Goal: Task Accomplishment & Management: Manage account settings

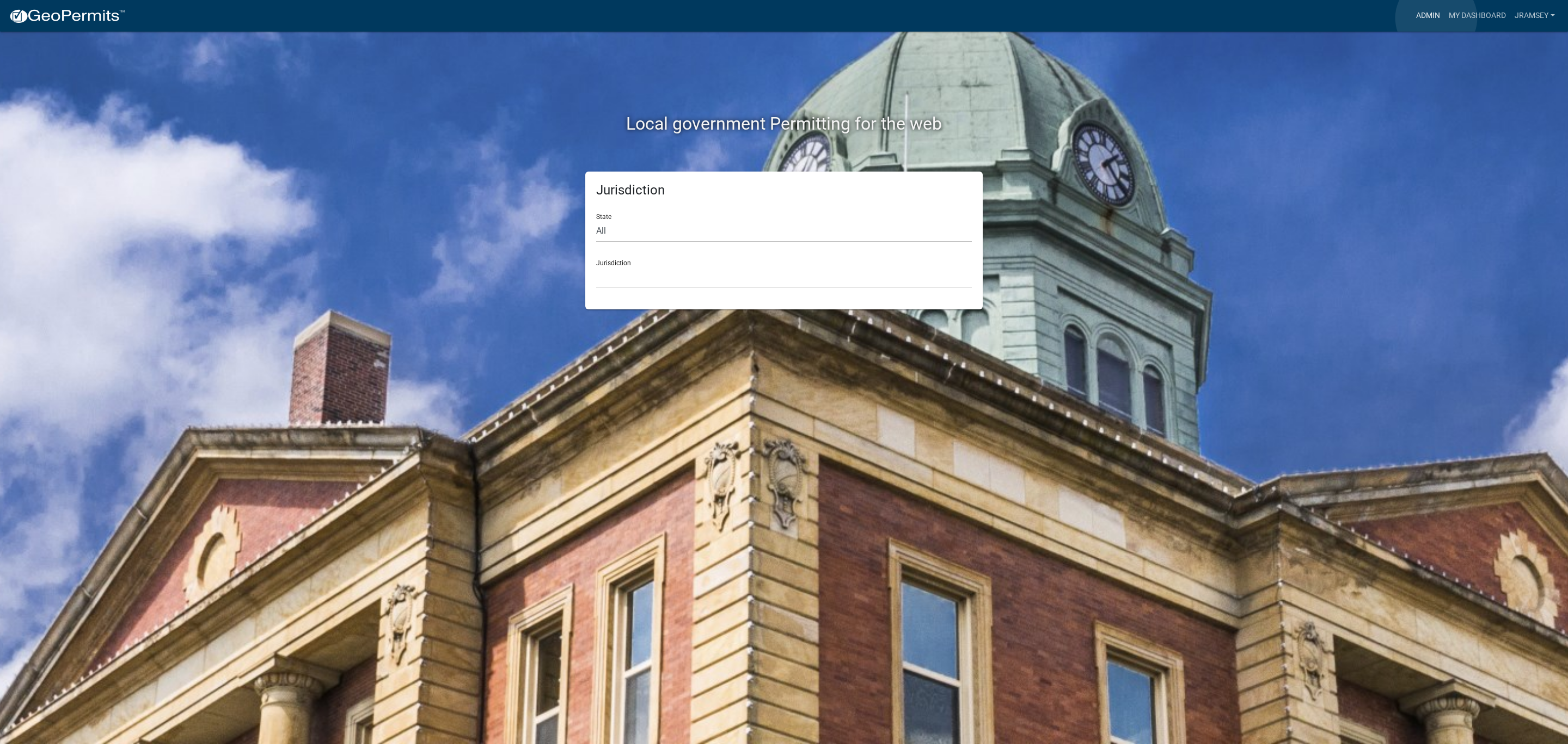
click at [1436, 18] on link "Admin" at bounding box center [1428, 15] width 32 height 21
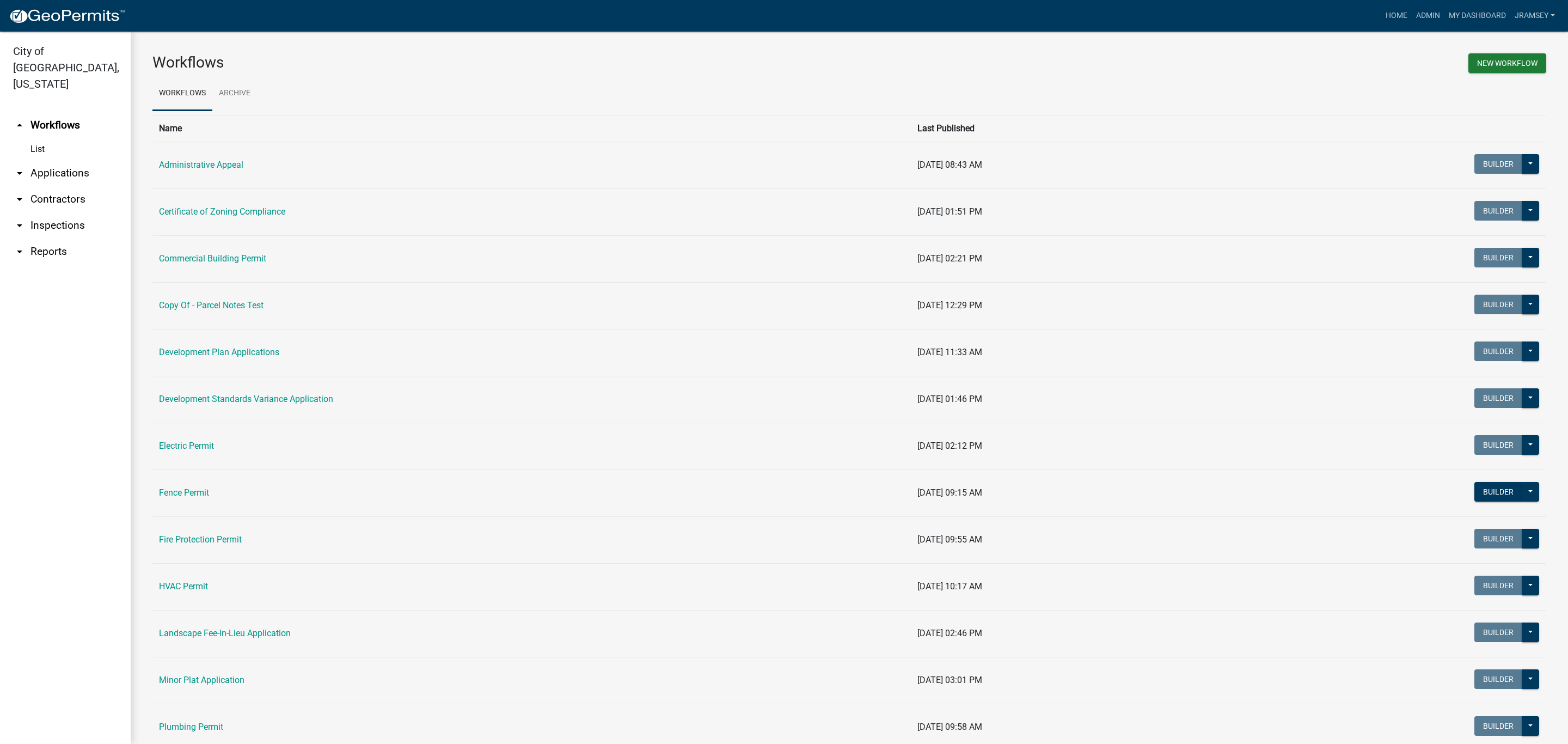
click at [71, 214] on link "arrow_drop_down Inspections" at bounding box center [66, 225] width 131 height 26
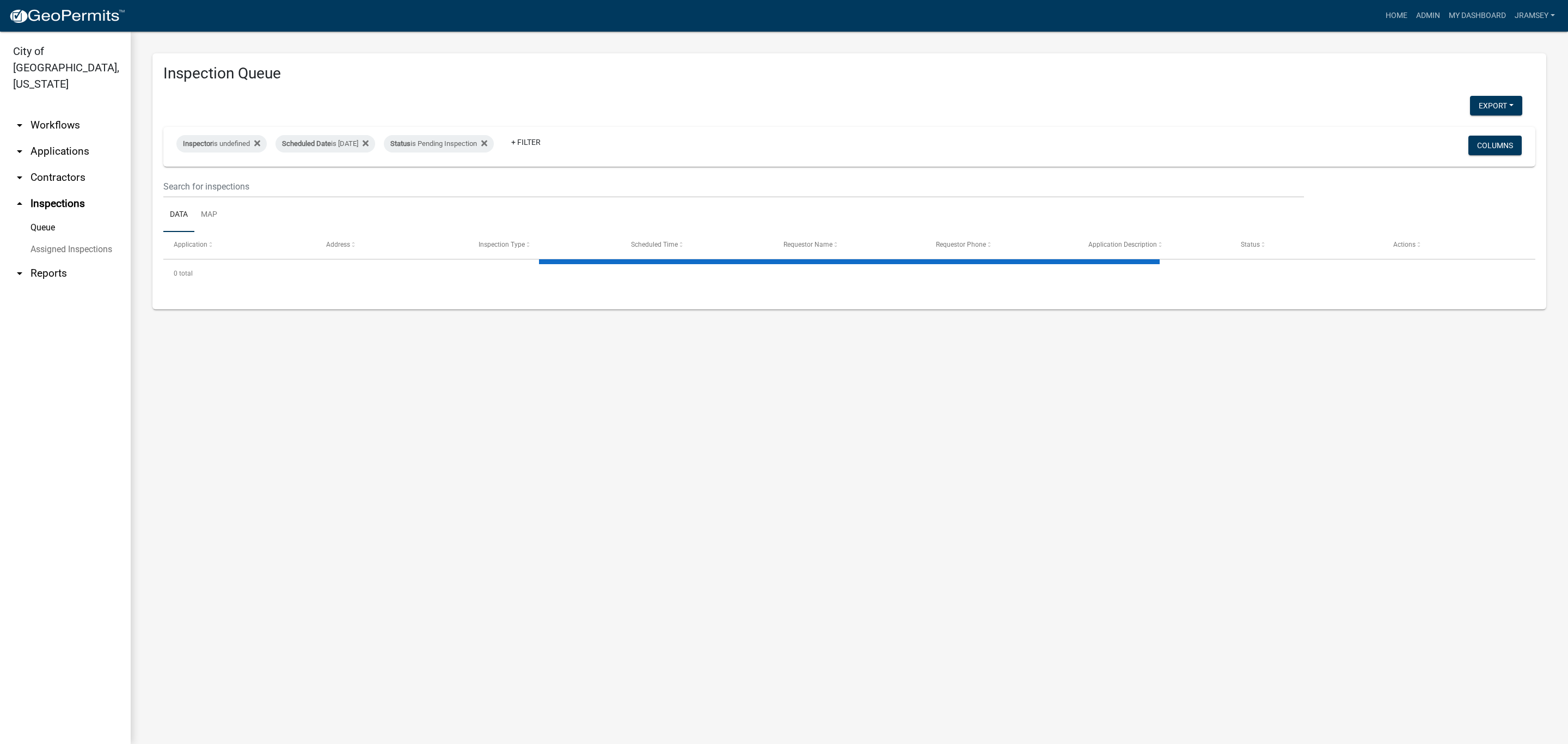
select select "2: 50"
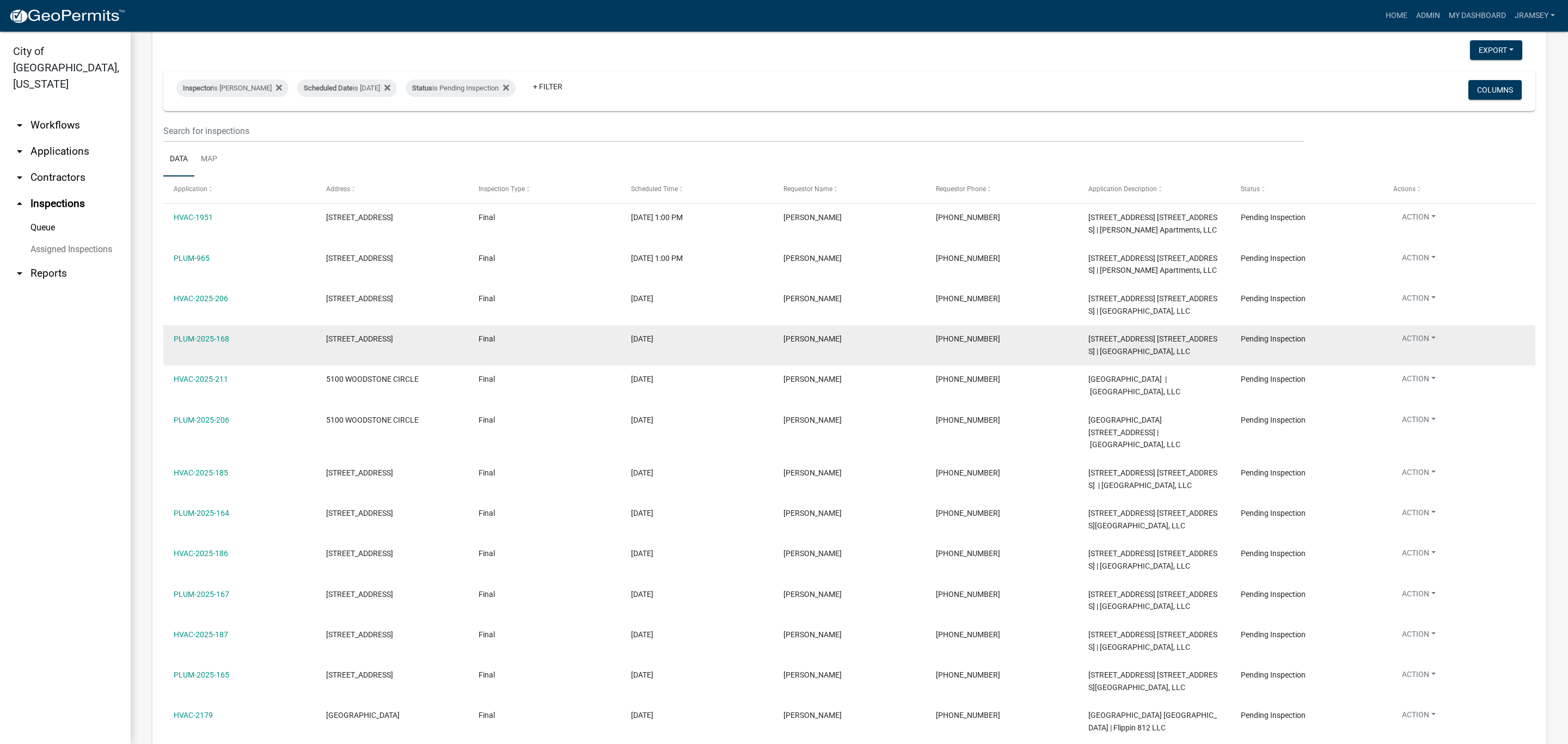
scroll to position [24, 0]
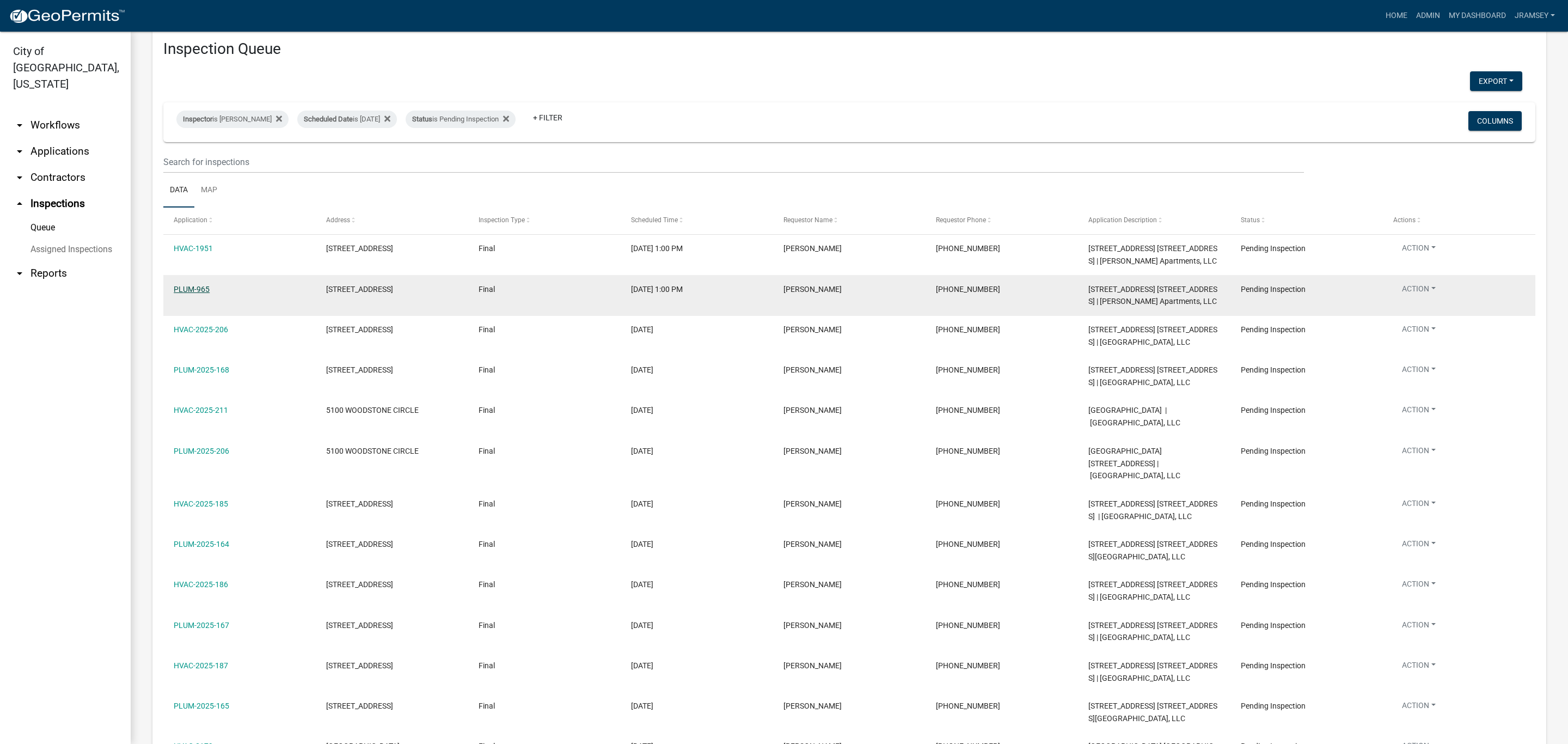
click at [191, 294] on link "PLUM-965" at bounding box center [191, 289] width 36 height 9
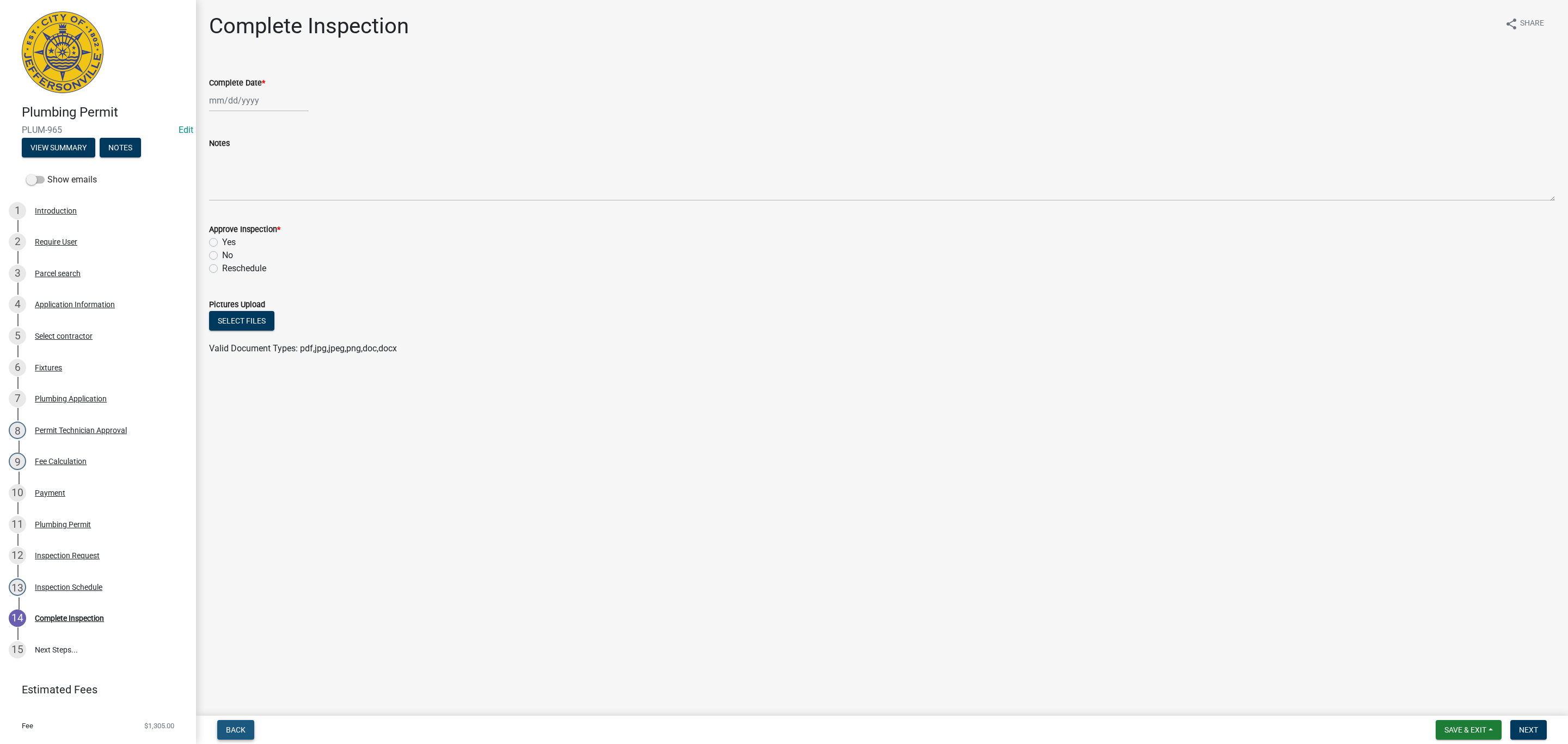
click at [239, 730] on span "Back" at bounding box center [236, 731] width 20 height 9
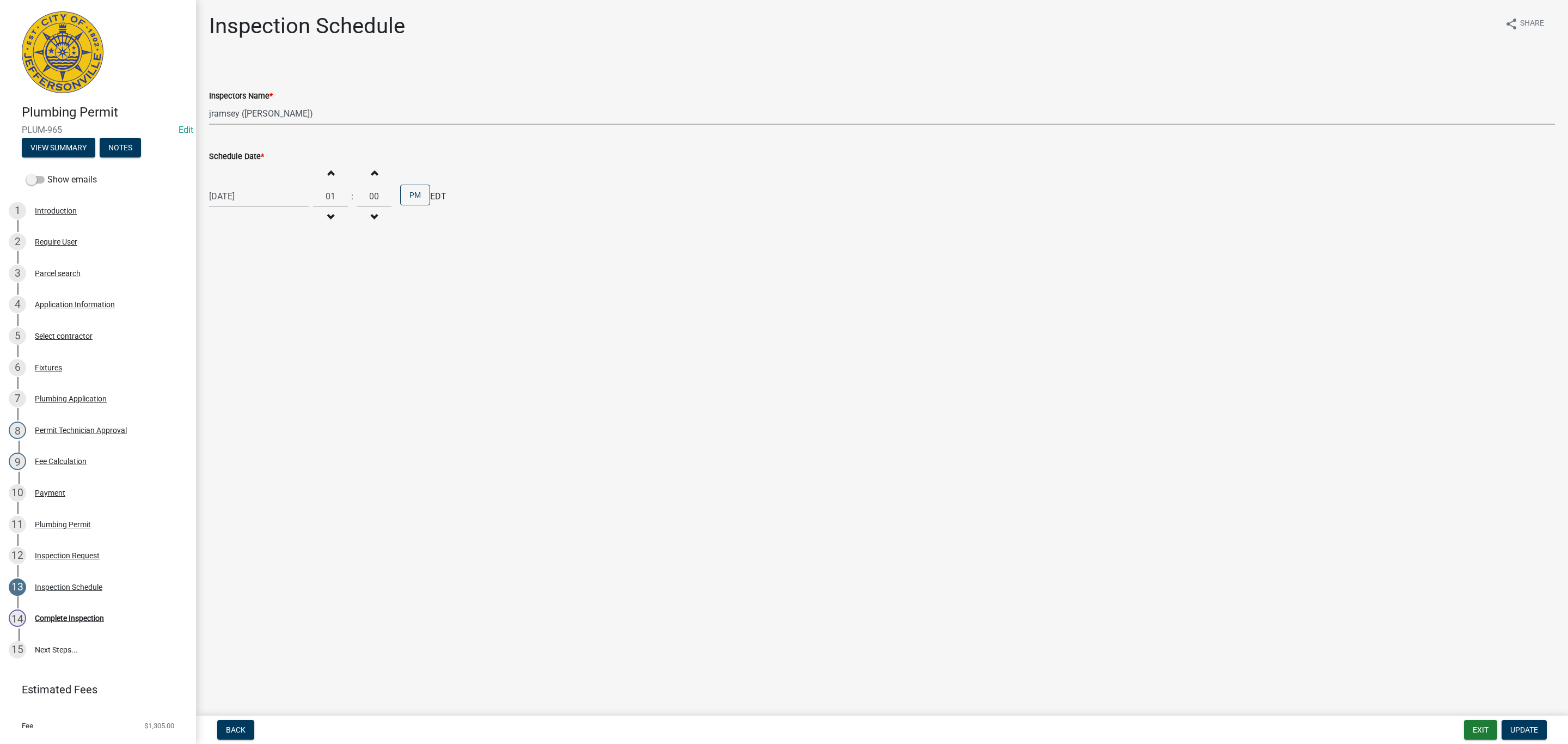
click at [249, 110] on select "Select Item... jramsey (Jeremy Ramsey) MaryFrey (Mary Frey) mkruer (Mike Kruer)…" at bounding box center [882, 113] width 1346 height 22
select select "fdb3bcc6-ce93-4663-8a18-5c08884dd177"
click at [209, 102] on select "Select Item... jramsey (Jeremy Ramsey) MaryFrey (Mary Frey) mkruer (Mike Kruer)…" at bounding box center [882, 113] width 1346 height 22
click at [1511, 732] on span "Update" at bounding box center [1524, 731] width 28 height 9
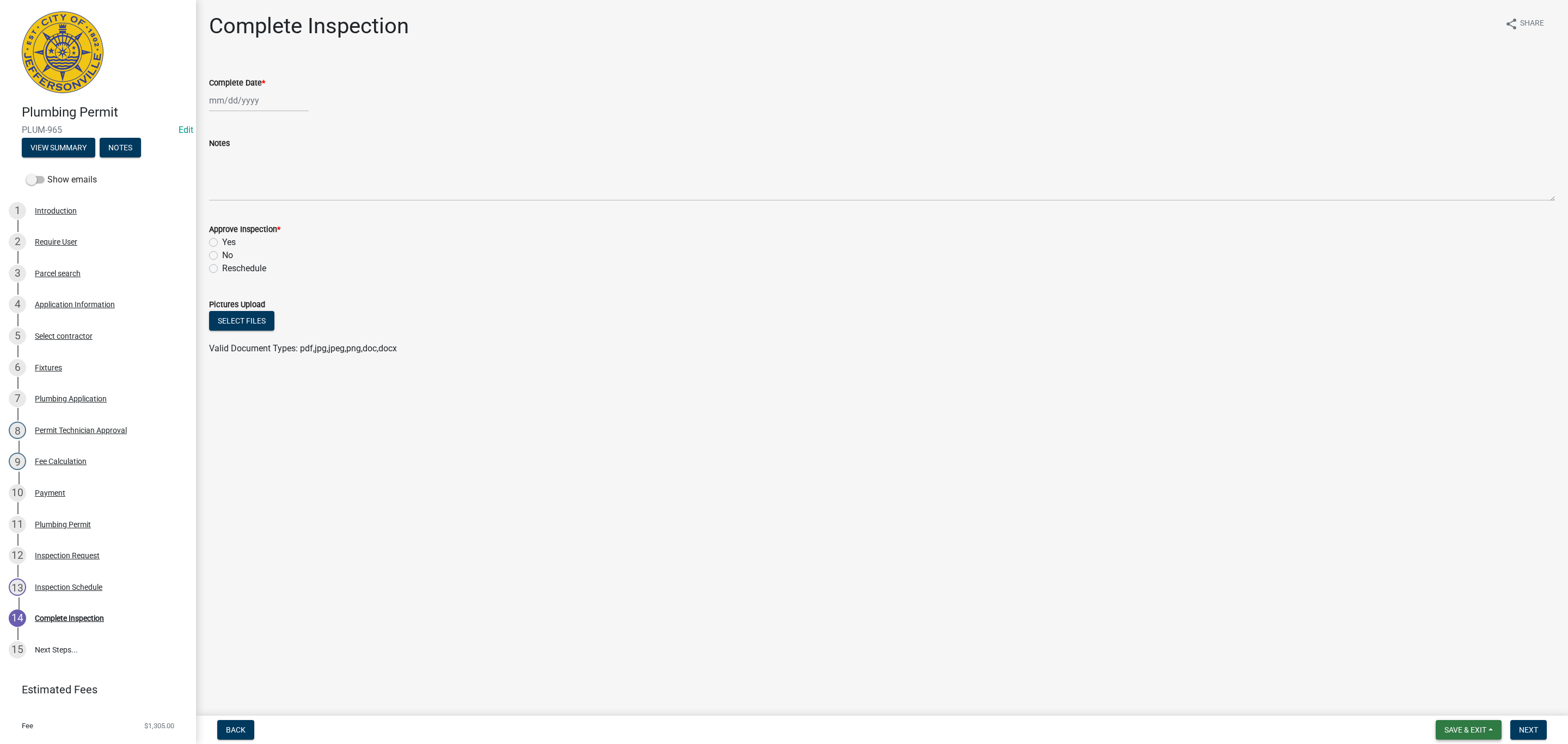
click at [1454, 731] on span "Save & Exit" at bounding box center [1466, 731] width 42 height 9
click at [1443, 710] on button "Save & Exit" at bounding box center [1458, 702] width 87 height 26
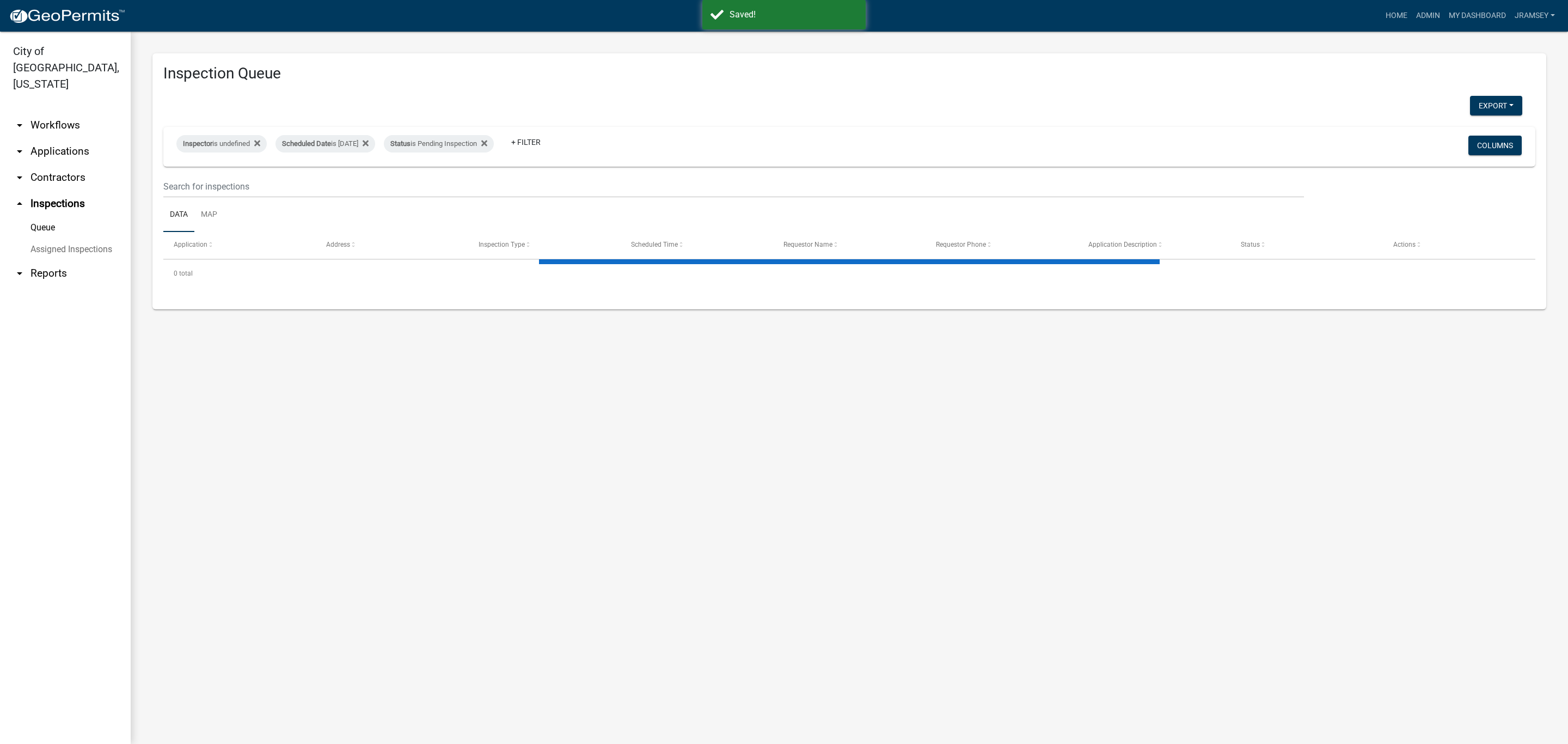
select select "2: 50"
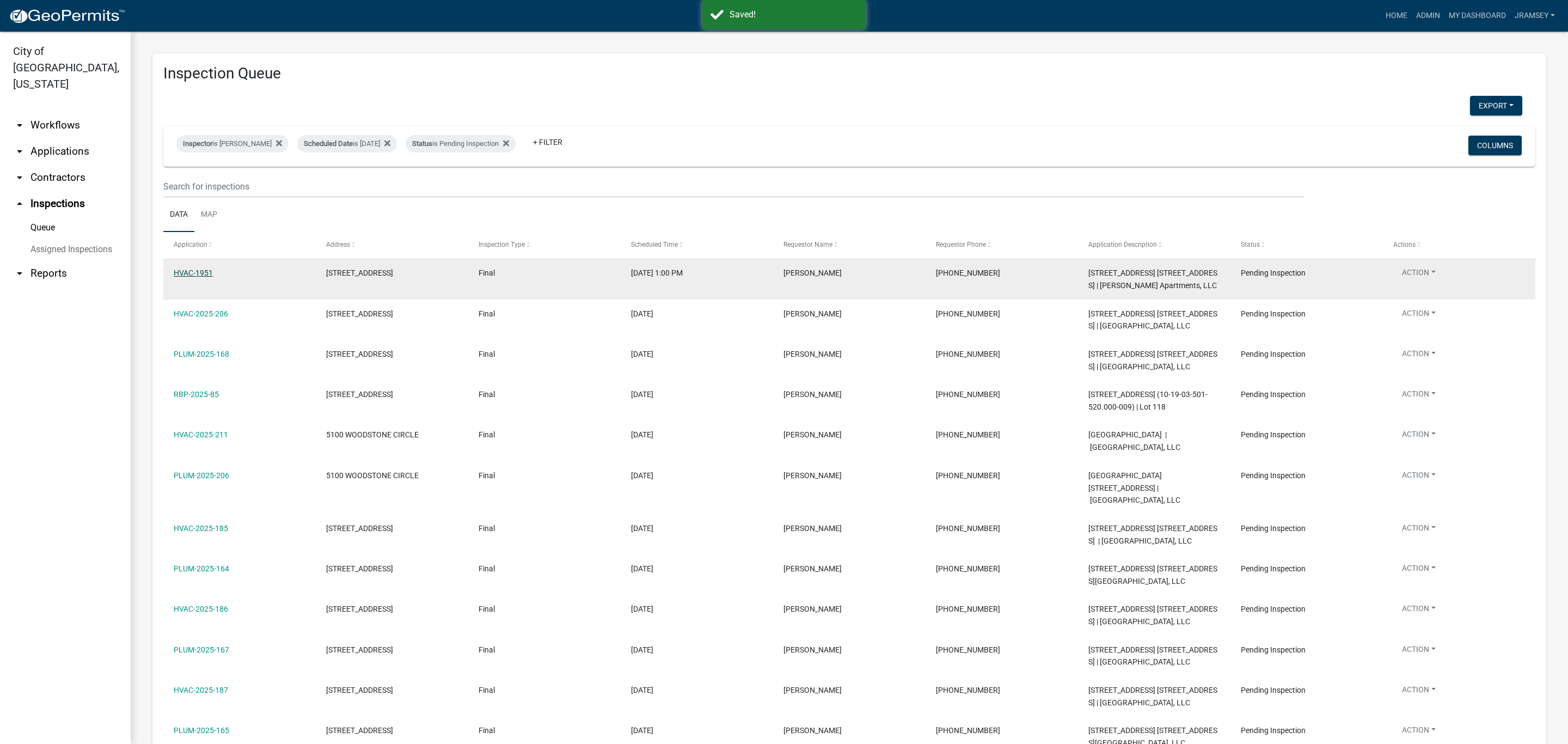
click at [207, 275] on link "HVAC-1951" at bounding box center [193, 273] width 40 height 9
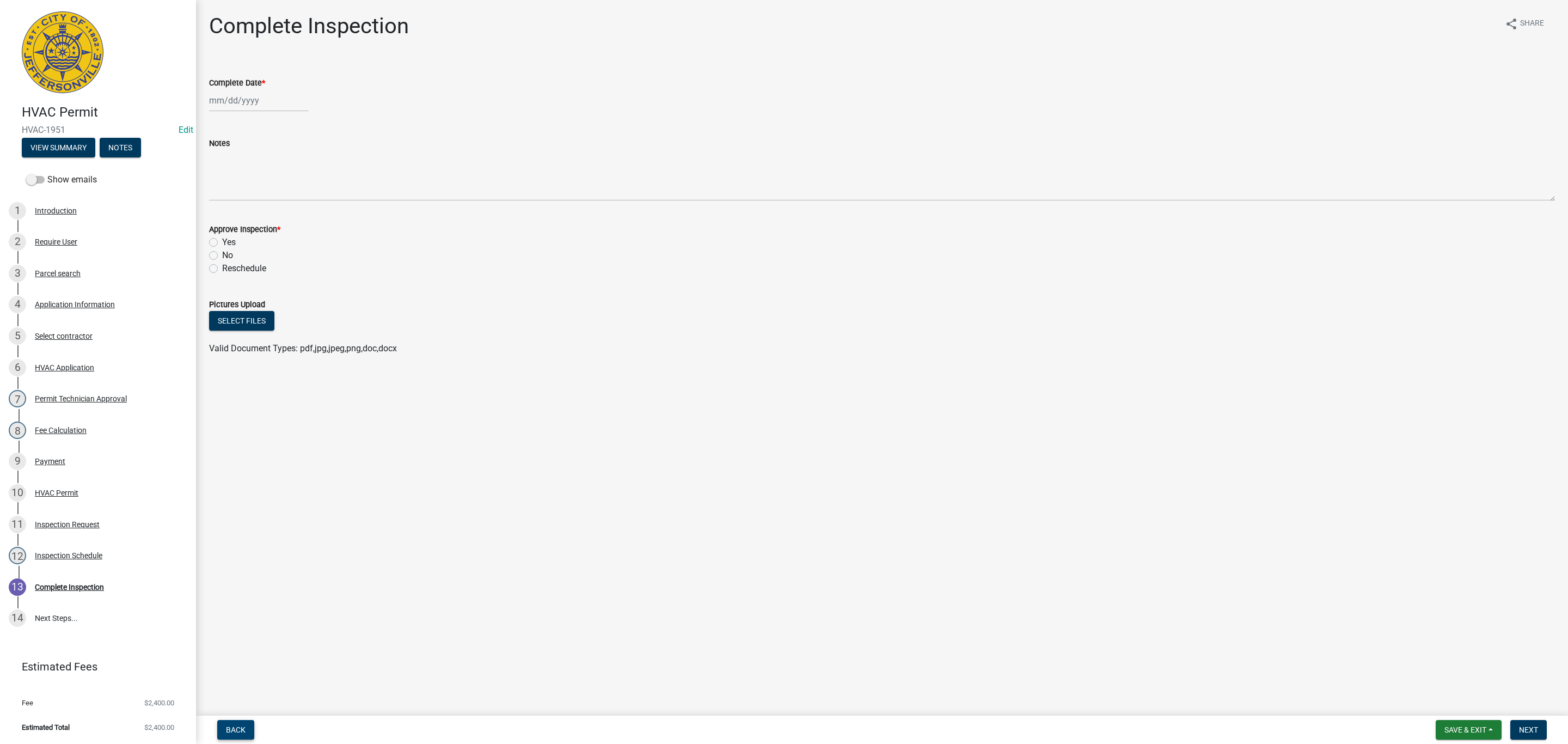
click at [242, 729] on span "Back" at bounding box center [236, 731] width 20 height 9
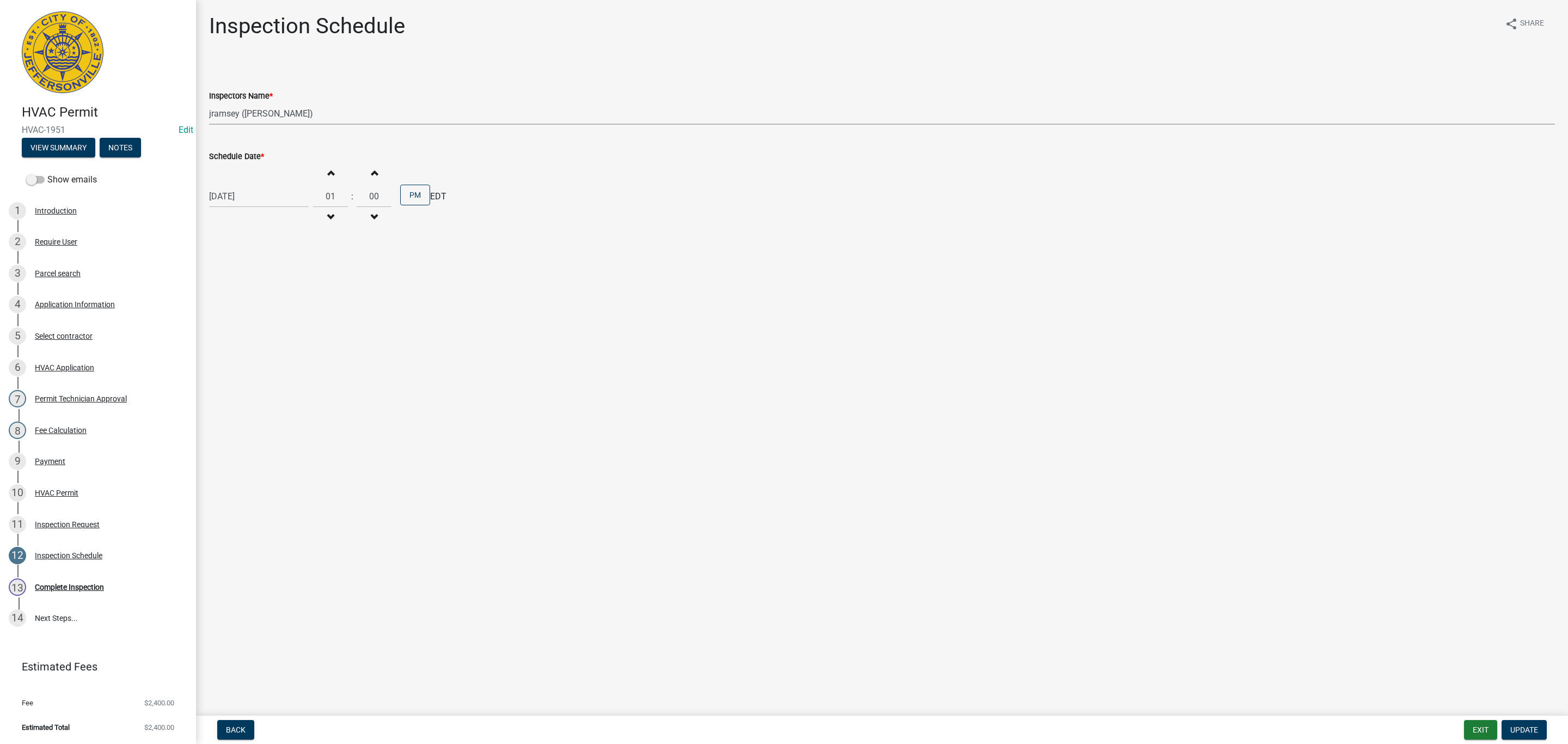
click at [247, 111] on select "Select Item... jramsey (Jeremy Ramsey) MaryFrey (Mary Frey) mkruer (Mike Kruer)…" at bounding box center [882, 113] width 1346 height 22
select select "fdb3bcc6-ce93-4663-8a18-5c08884dd177"
click at [209, 102] on select "Select Item... jramsey (Jeremy Ramsey) MaryFrey (Mary Frey) mkruer (Mike Kruer)…" at bounding box center [882, 113] width 1346 height 22
click at [1518, 730] on span "Update" at bounding box center [1524, 731] width 28 height 9
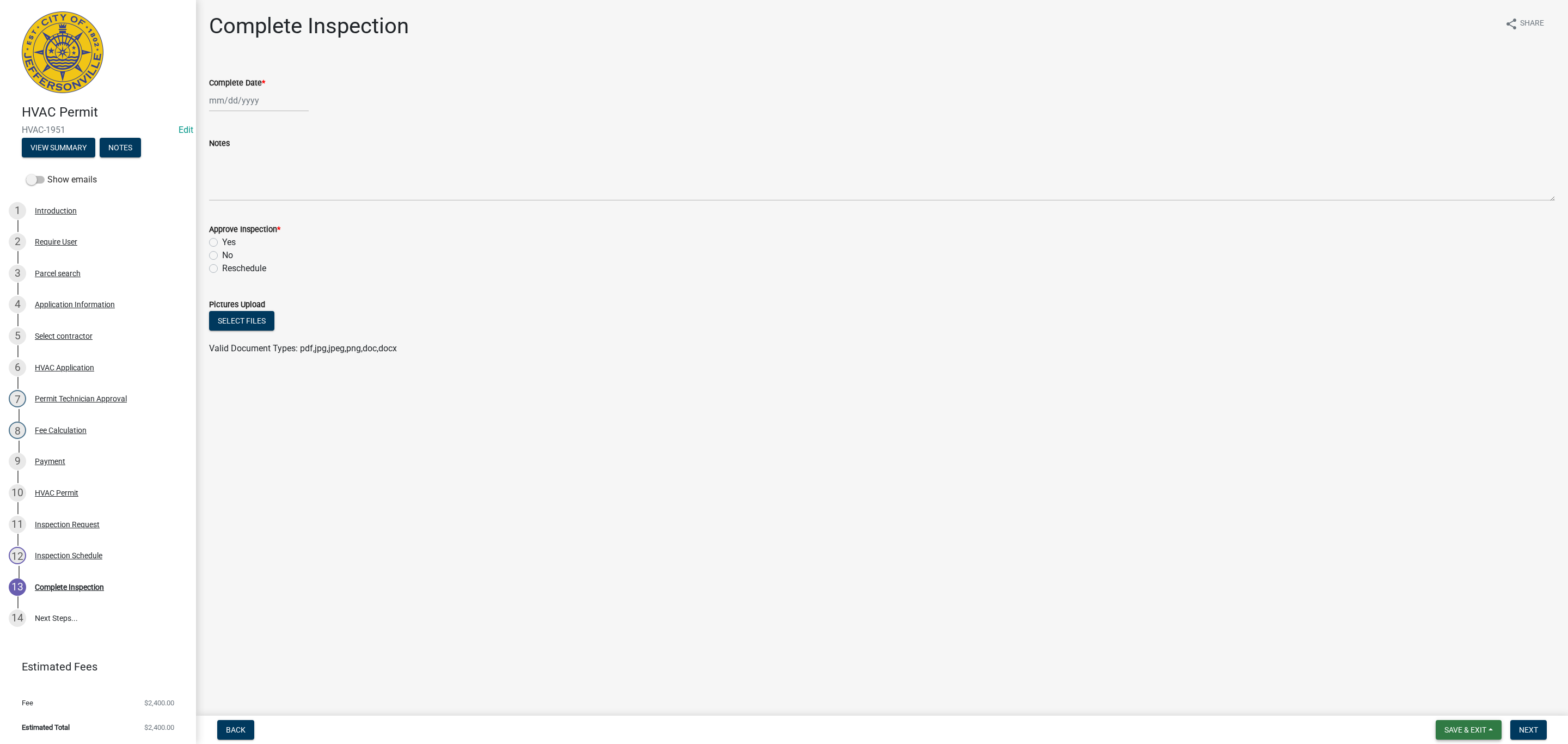
click at [1456, 731] on span "Save & Exit" at bounding box center [1466, 731] width 42 height 9
click at [1436, 689] on button "Save & Exit" at bounding box center [1458, 702] width 87 height 26
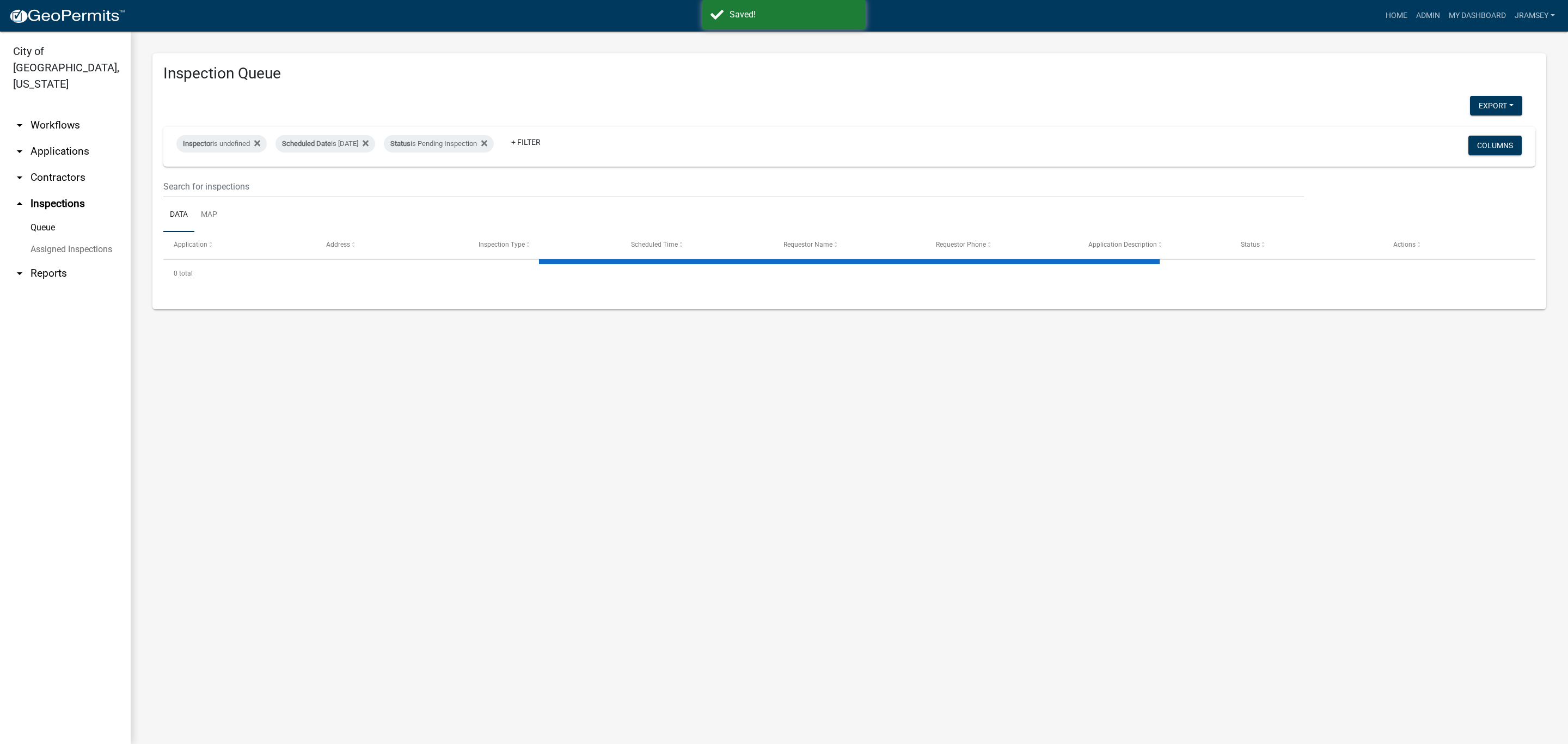
select select "2: 50"
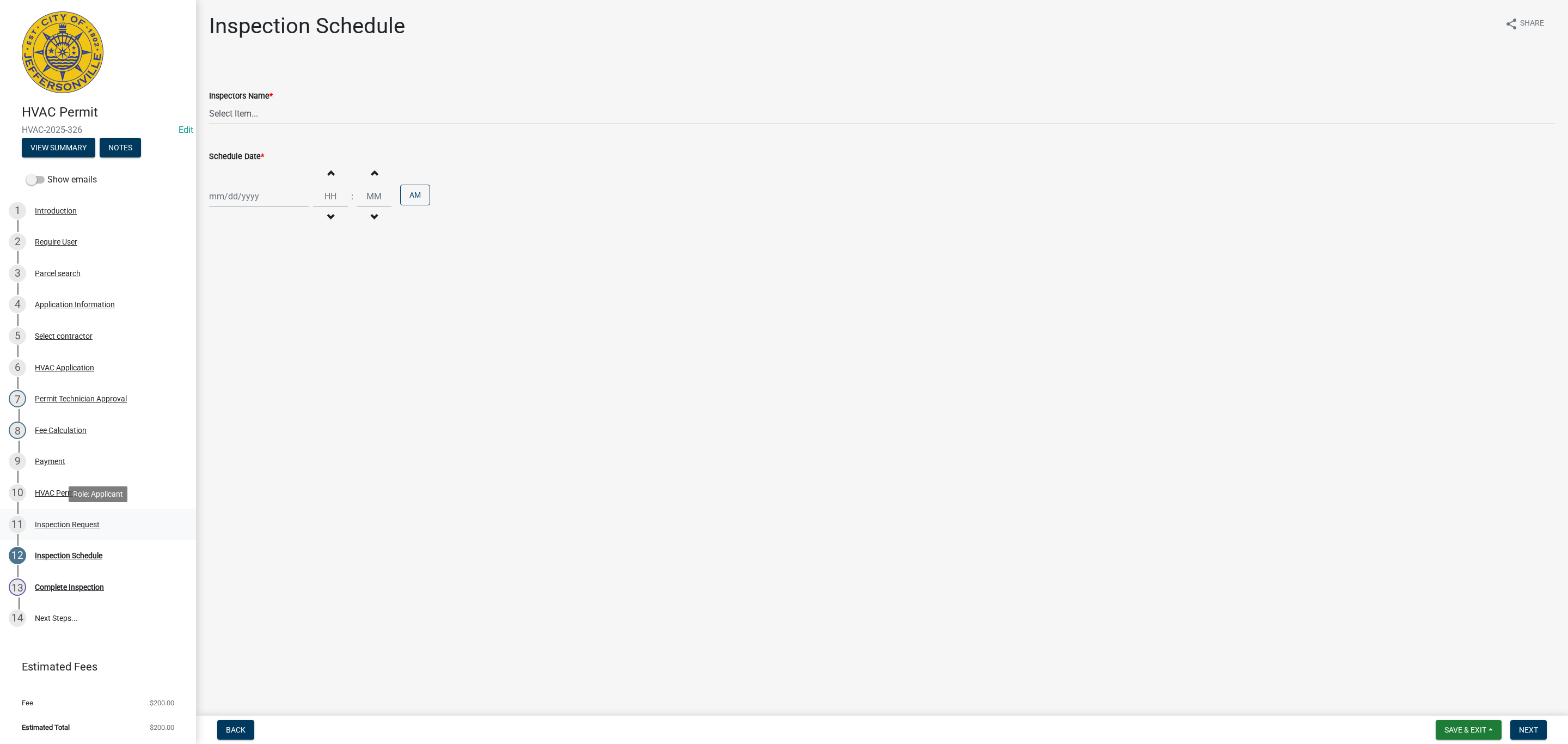
click at [79, 518] on div "11 Inspection Request" at bounding box center [93, 524] width 170 height 17
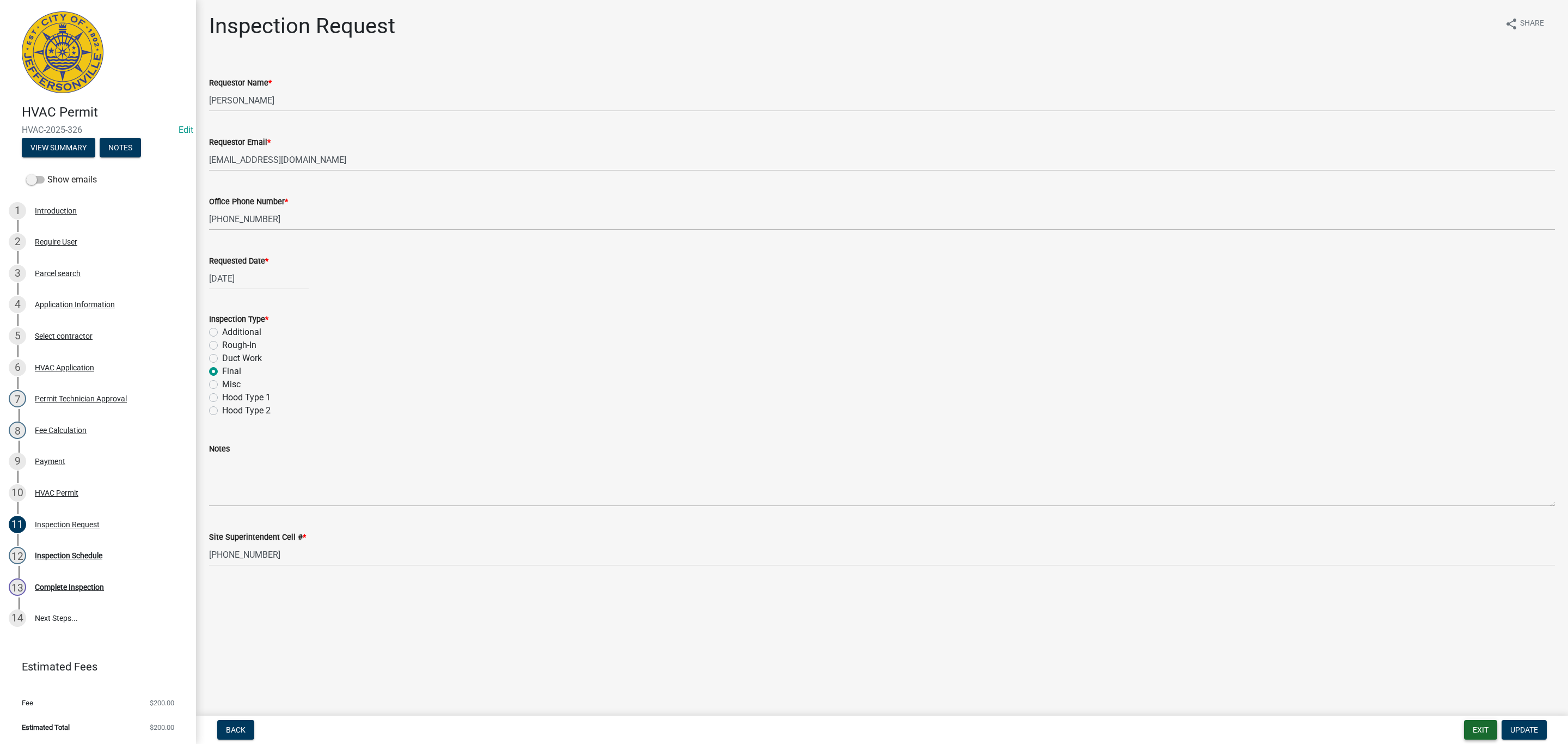
click at [1493, 729] on button "Exit" at bounding box center [1480, 731] width 33 height 20
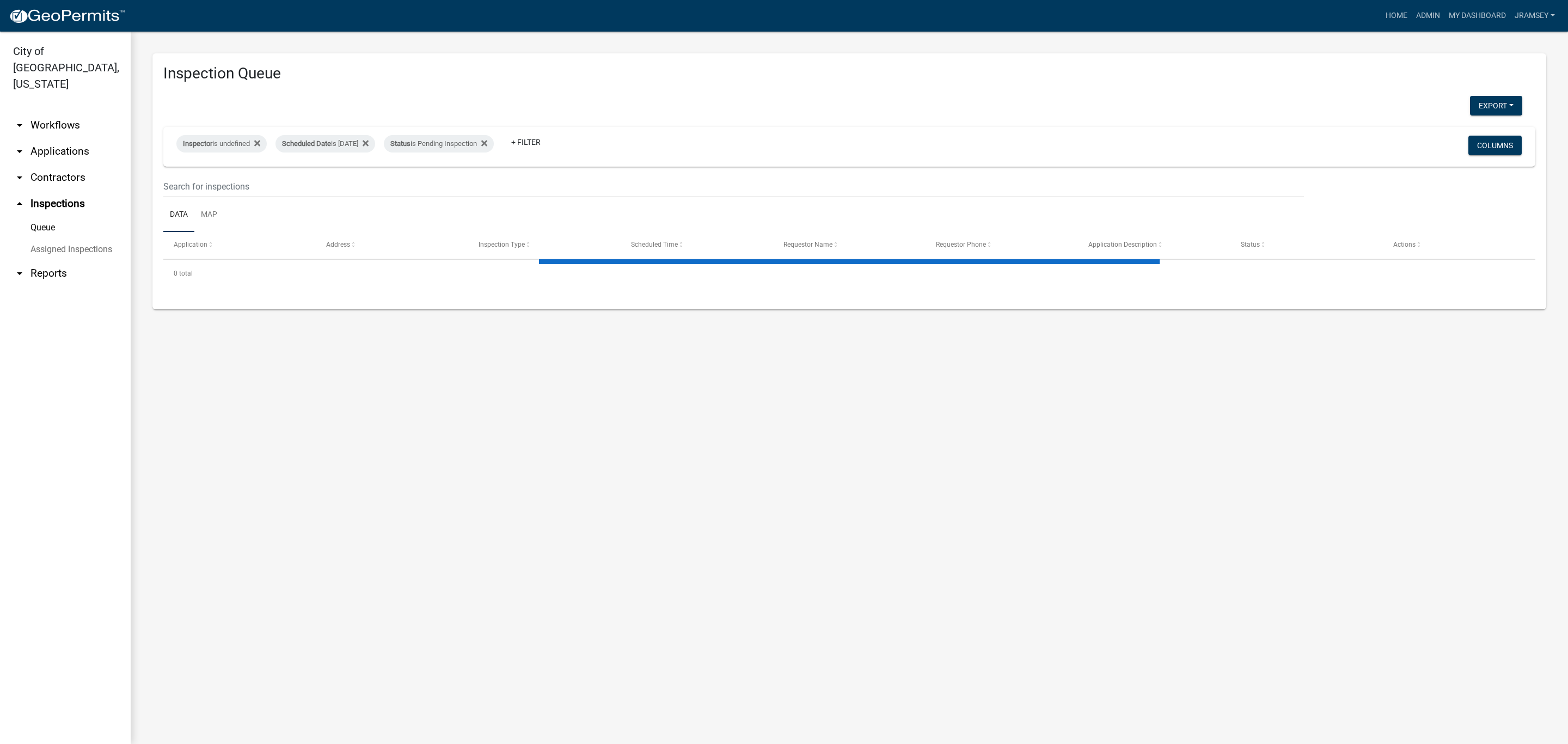
select select "2: 50"
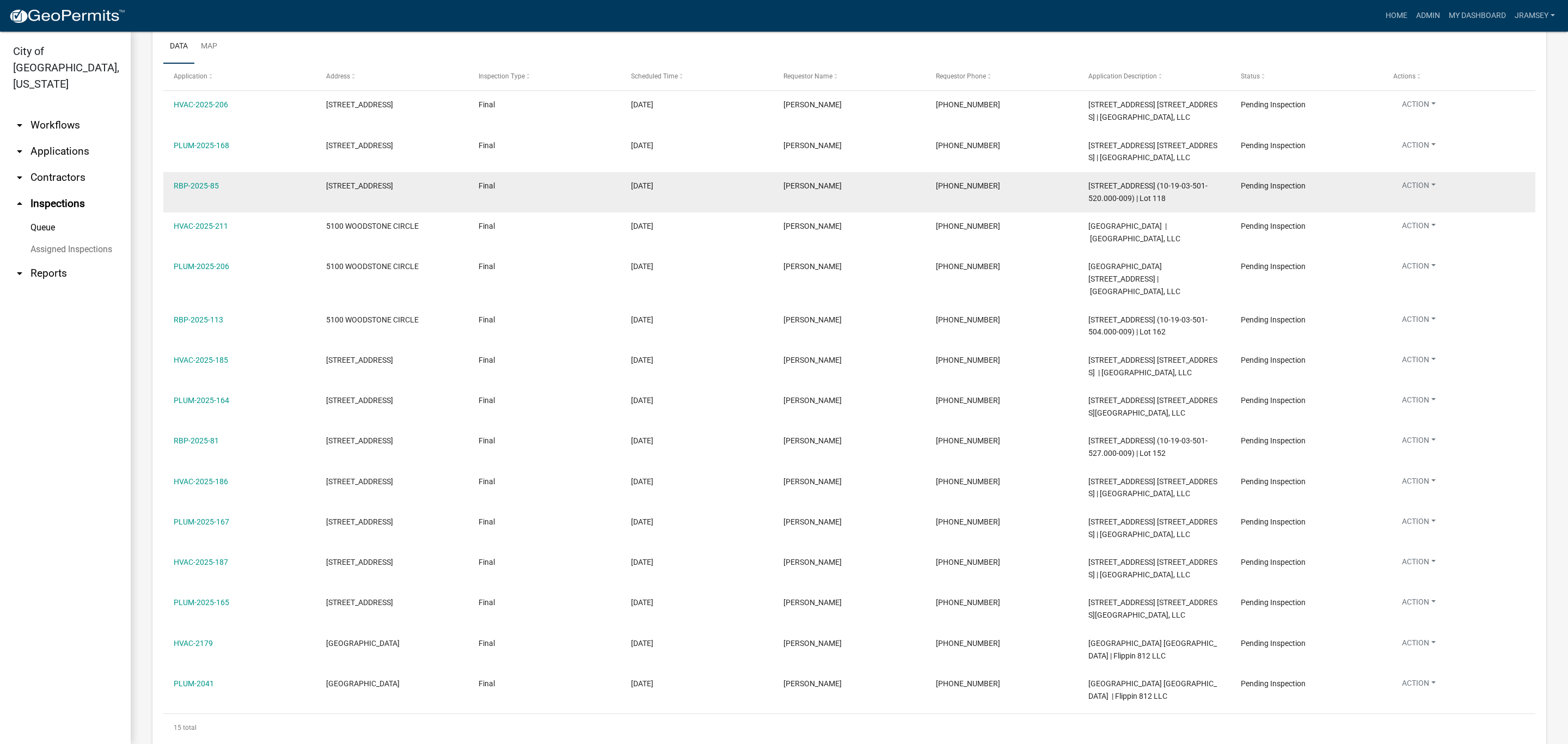
scroll to position [203, 0]
